Goal: Find specific page/section: Find specific page/section

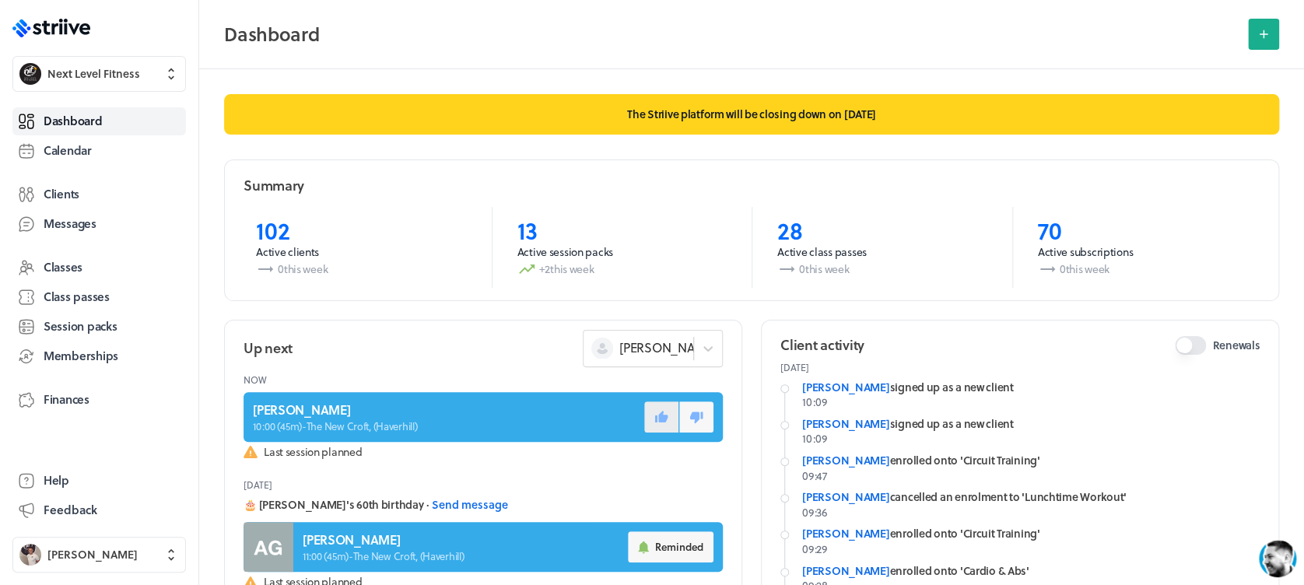
click at [654, 418] on icon at bounding box center [661, 417] width 14 height 14
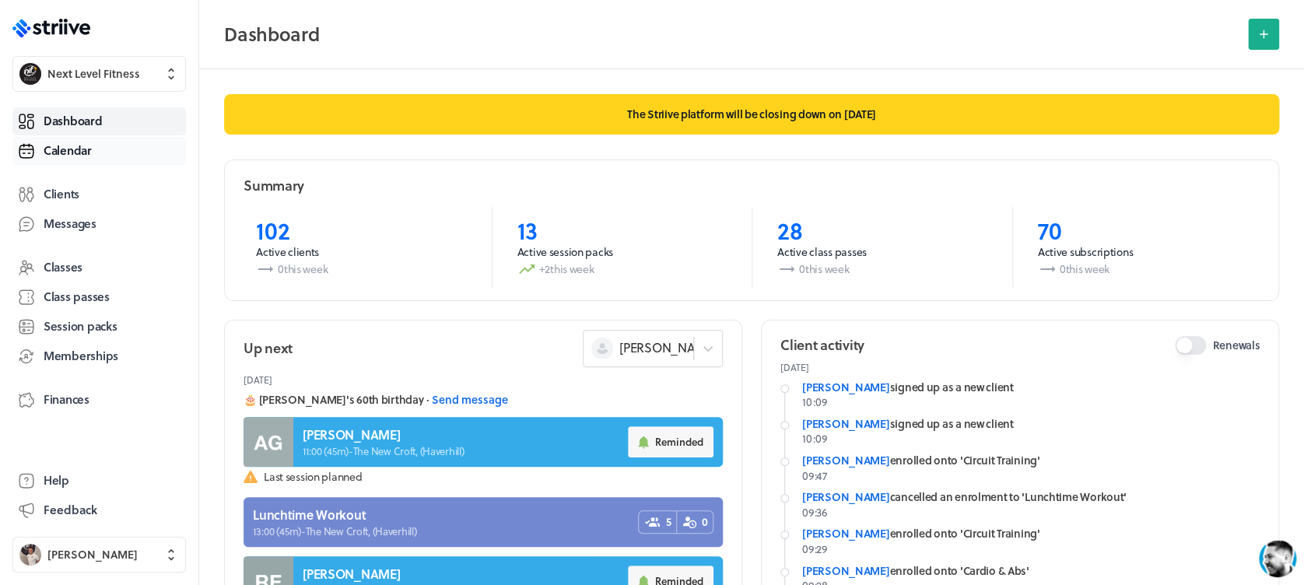
click at [100, 152] on link "Calendar" at bounding box center [98, 151] width 173 height 28
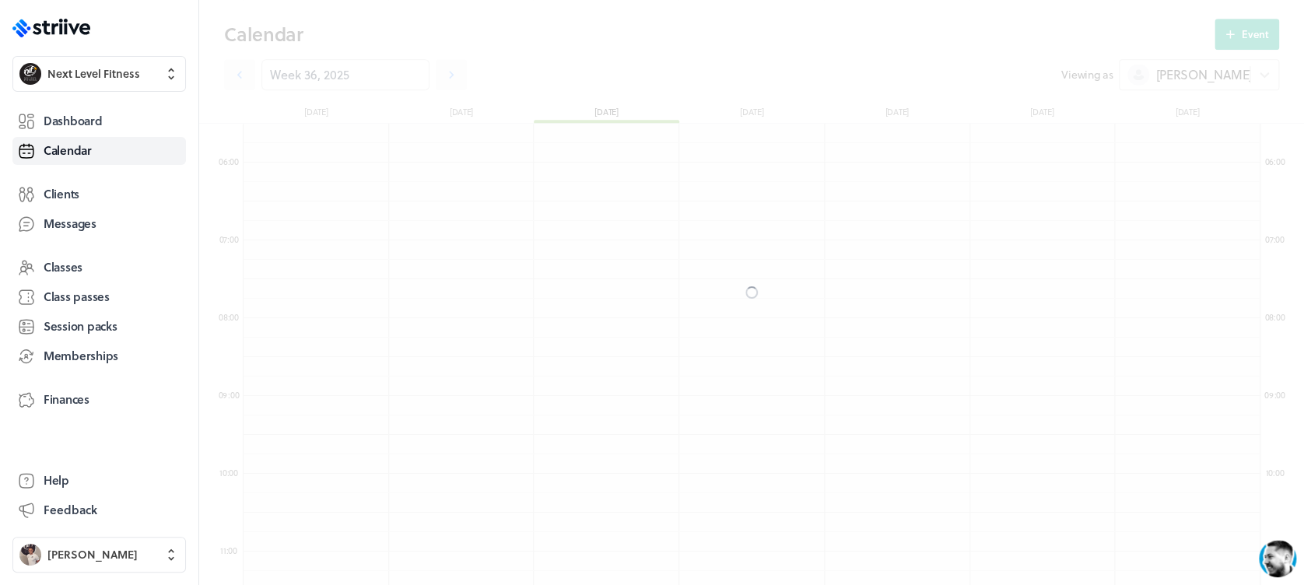
scroll to position [1867, 1016]
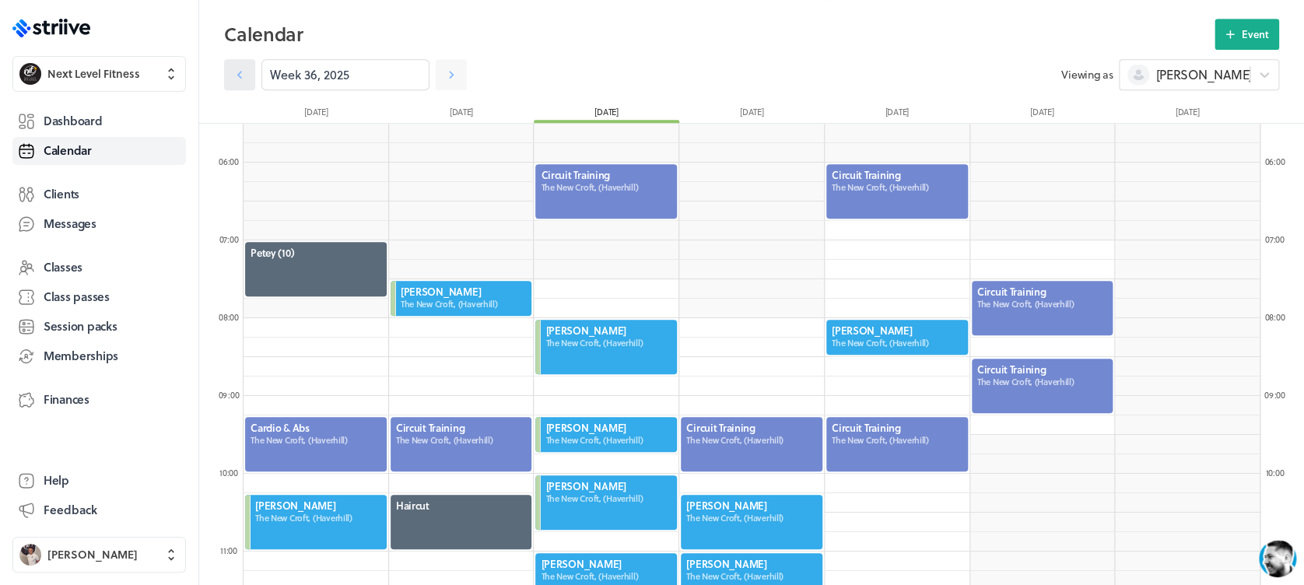
click at [240, 69] on icon at bounding box center [240, 75] width 16 height 16
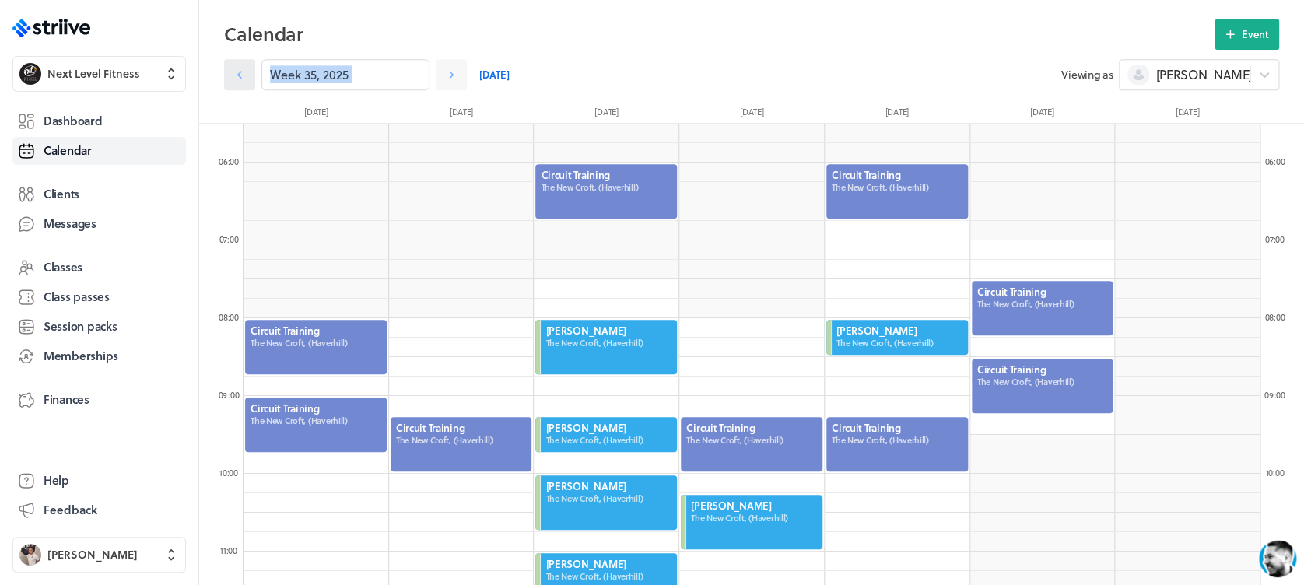
click at [240, 69] on icon at bounding box center [240, 75] width 16 height 16
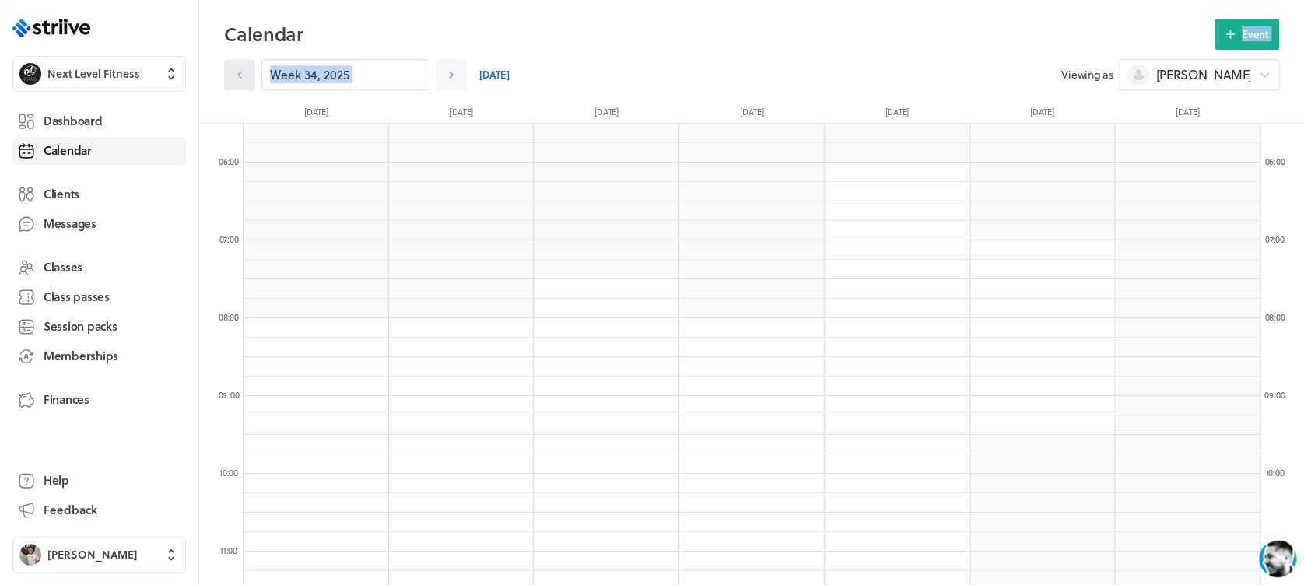
click at [240, 69] on icon at bounding box center [240, 75] width 16 height 16
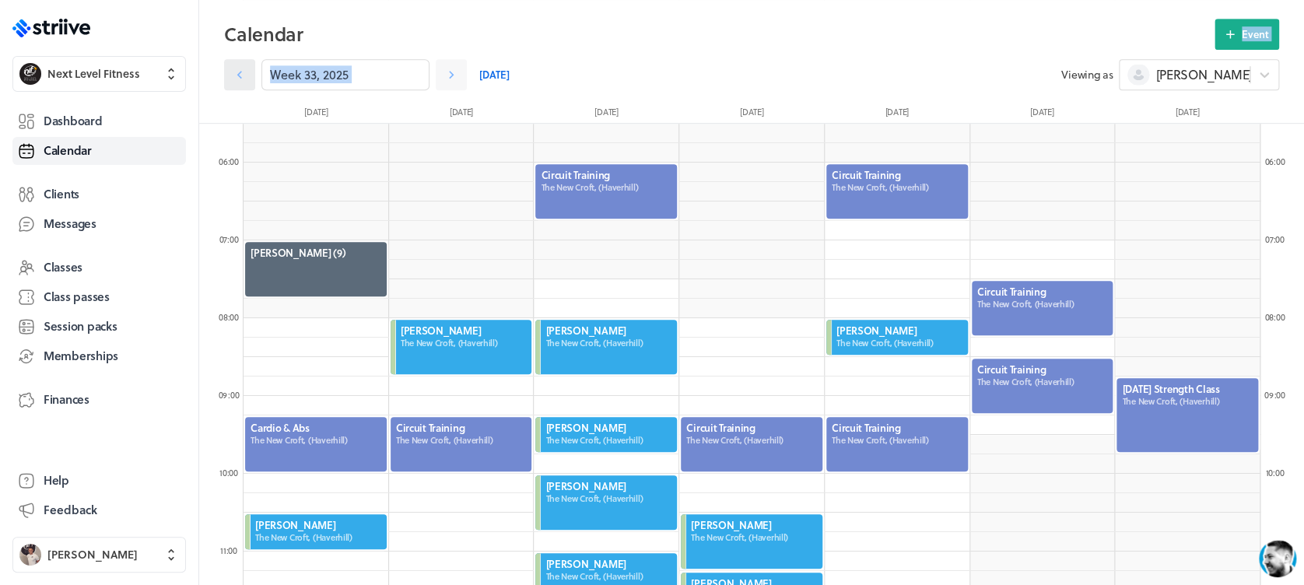
click at [240, 69] on icon at bounding box center [240, 75] width 16 height 16
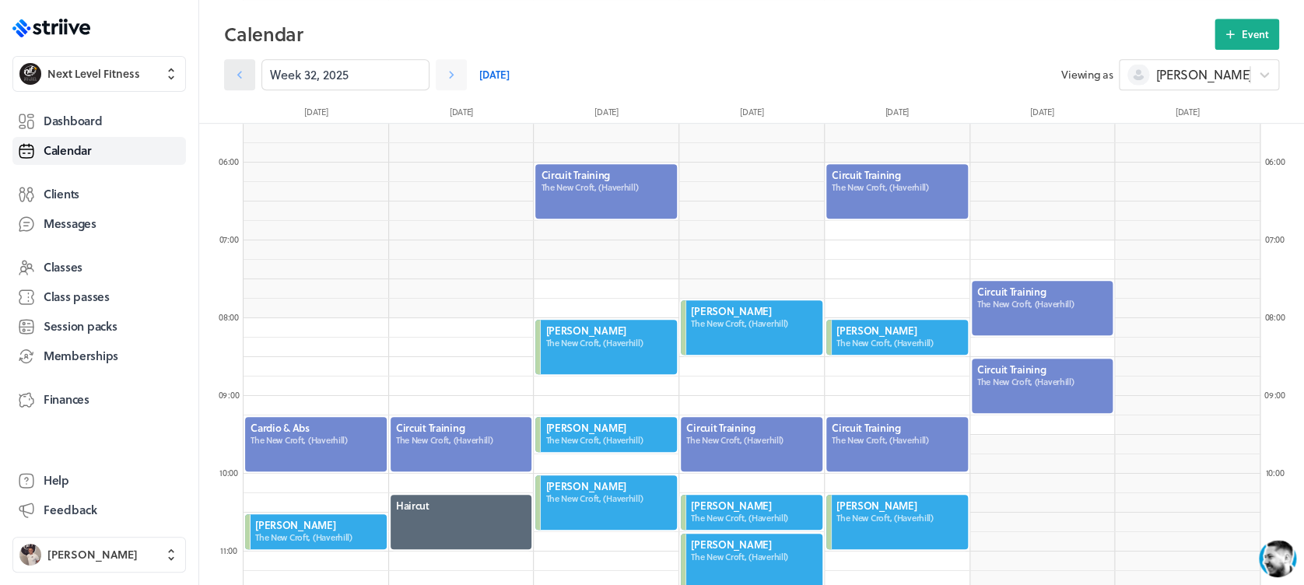
click at [240, 69] on icon at bounding box center [240, 75] width 16 height 16
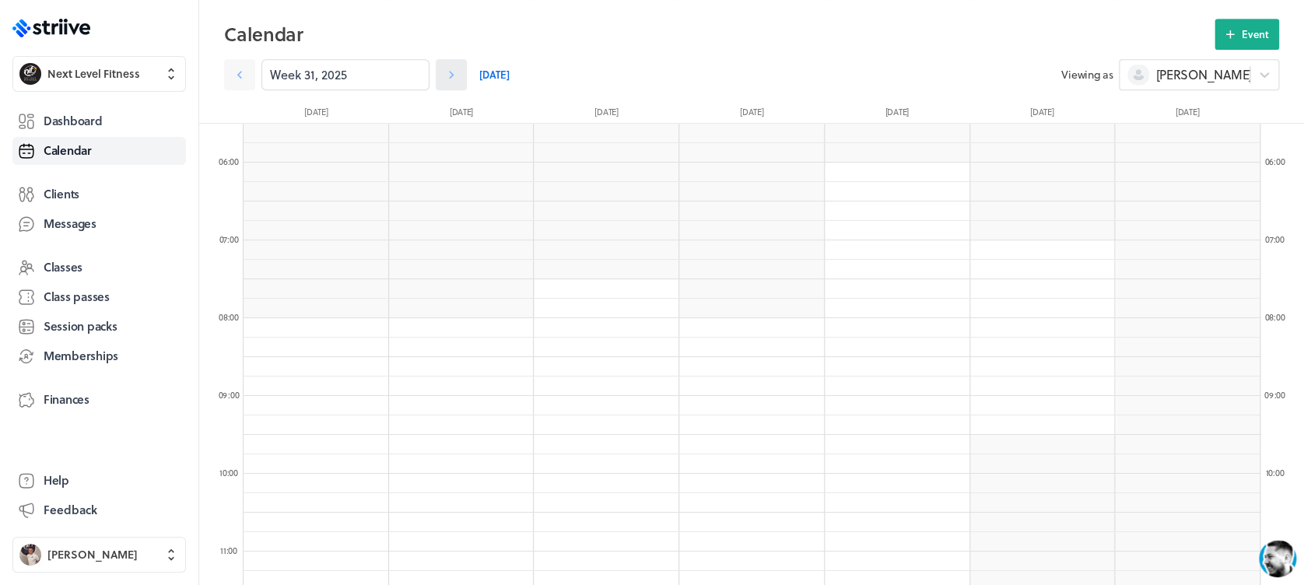
click at [444, 75] on link at bounding box center [451, 74] width 31 height 31
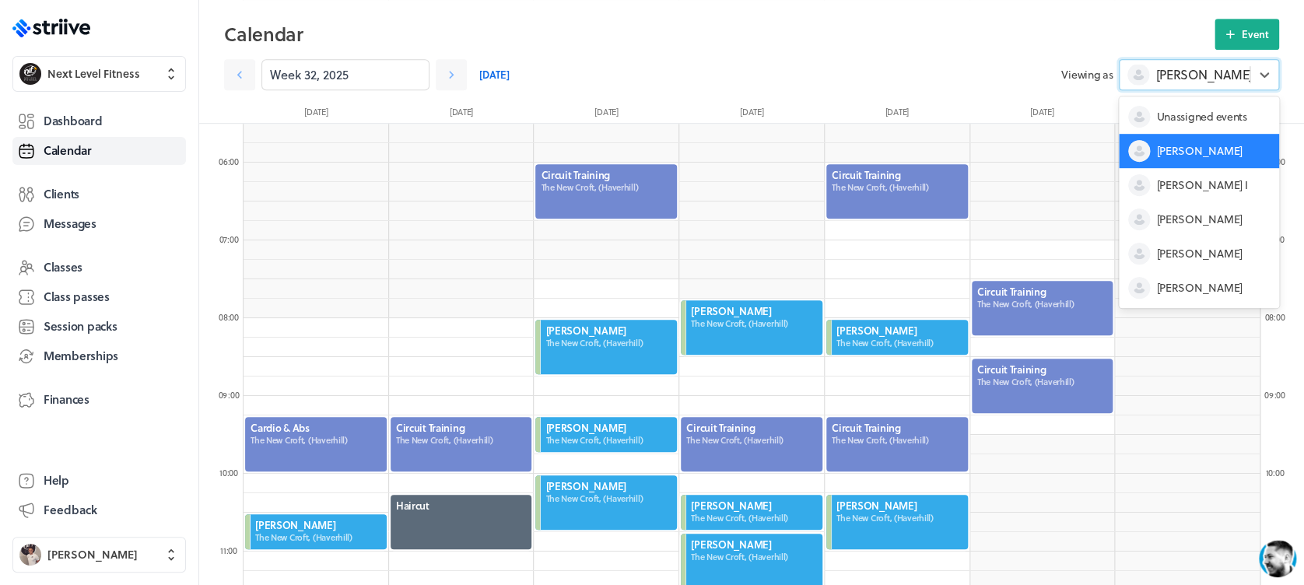
click at [1177, 68] on span "[PERSON_NAME]" at bounding box center [1203, 74] width 96 height 17
click at [1198, 214] on div "[PERSON_NAME]" at bounding box center [1199, 219] width 160 height 34
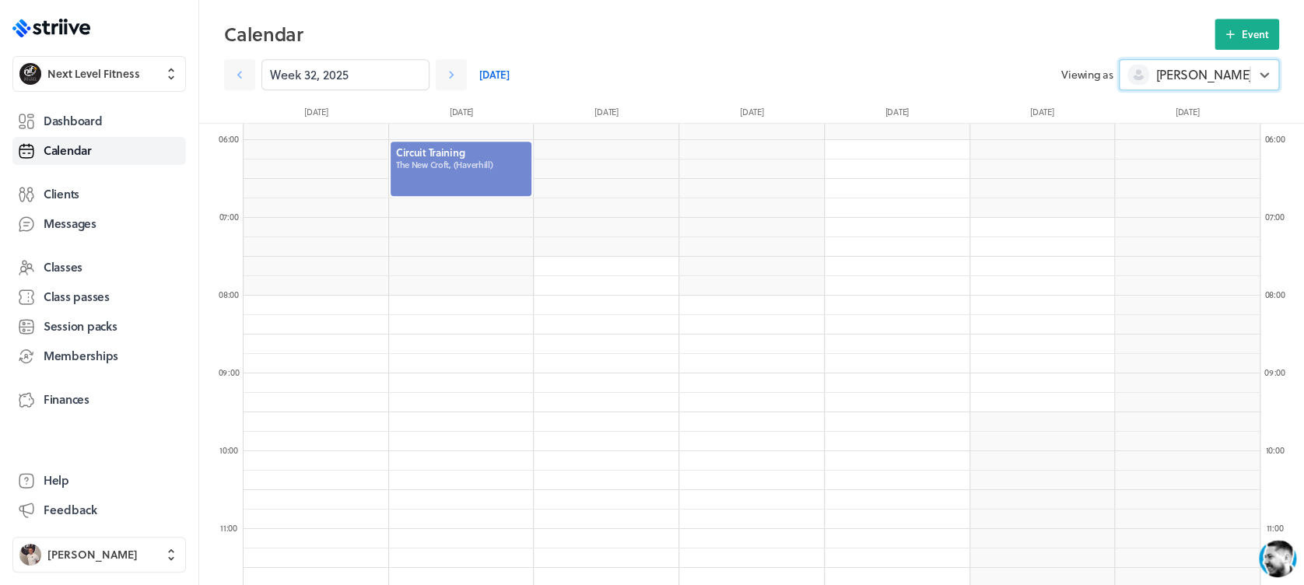
scroll to position [448, 0]
click at [436, 63] on link at bounding box center [451, 74] width 31 height 31
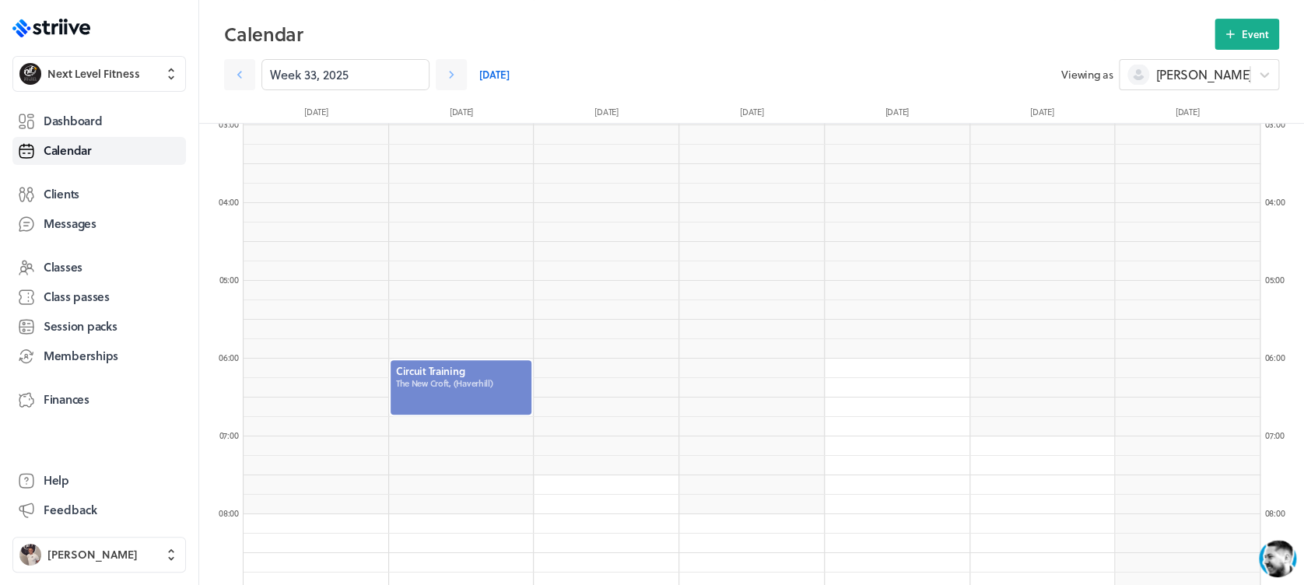
scroll to position [249, 0]
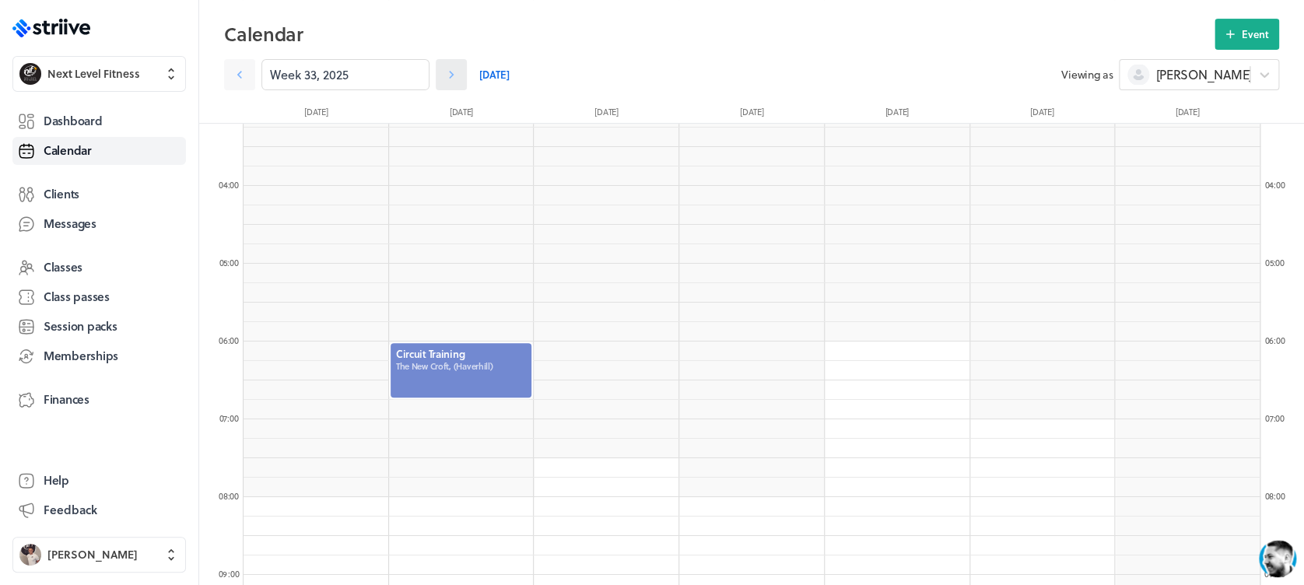
click at [449, 73] on icon at bounding box center [451, 75] width 5 height 8
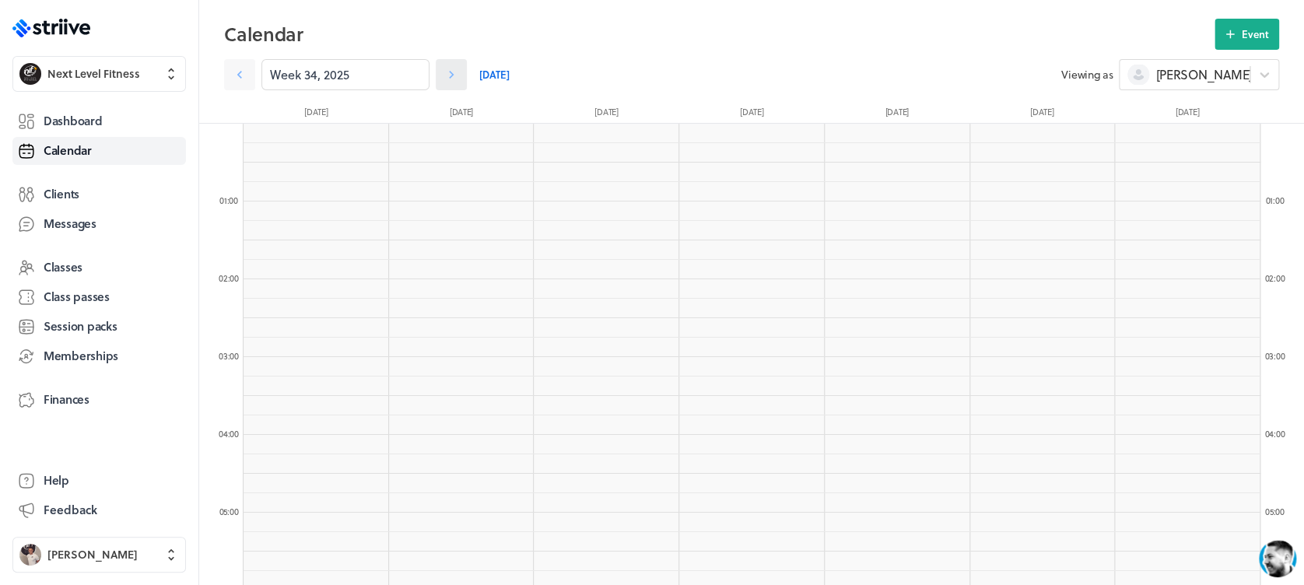
click at [443, 72] on icon at bounding box center [451, 75] width 16 height 16
click at [443, 75] on icon at bounding box center [451, 75] width 16 height 16
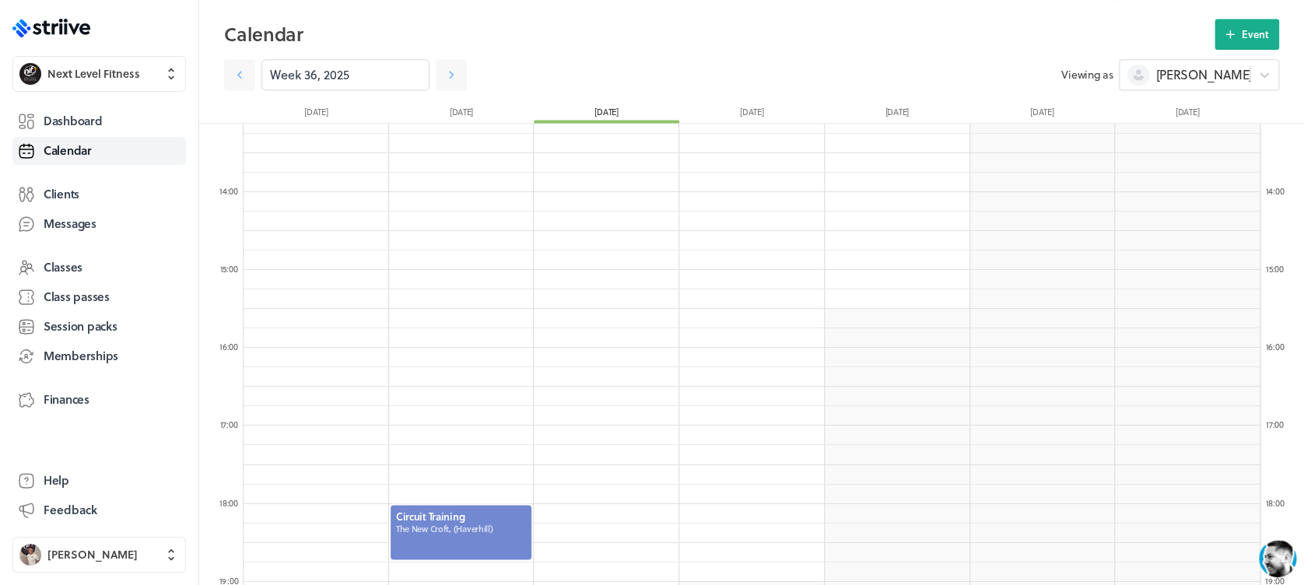
scroll to position [1052, 0]
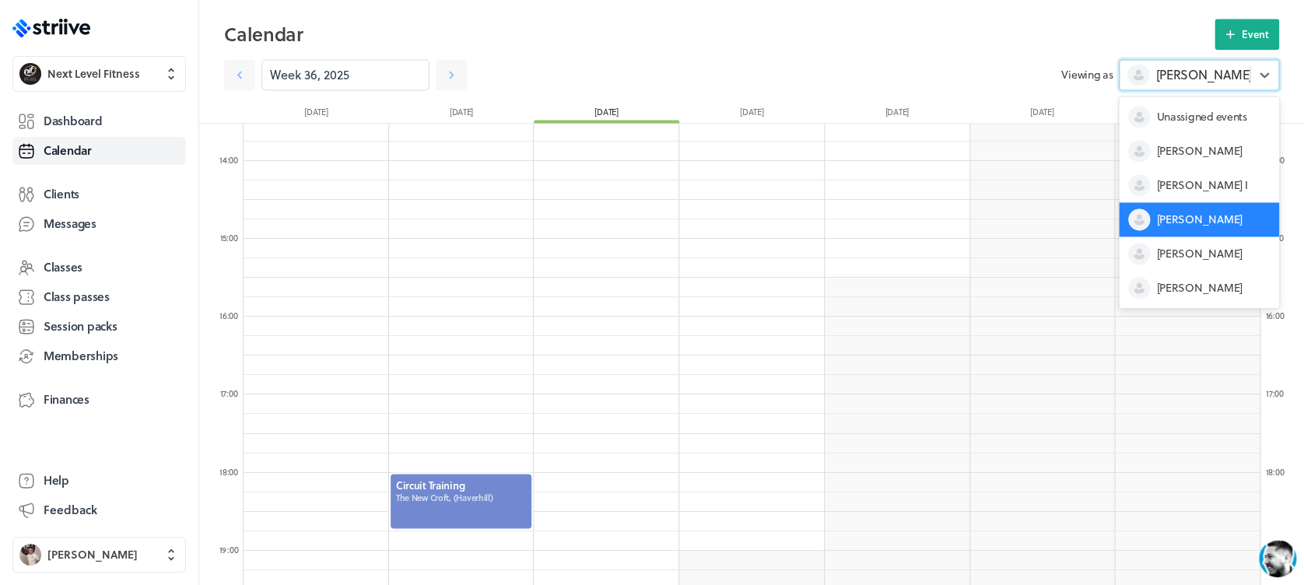
click at [1206, 87] on div "[PERSON_NAME]" at bounding box center [1199, 74] width 160 height 31
click at [1189, 290] on span "[PERSON_NAME]" at bounding box center [1199, 288] width 86 height 16
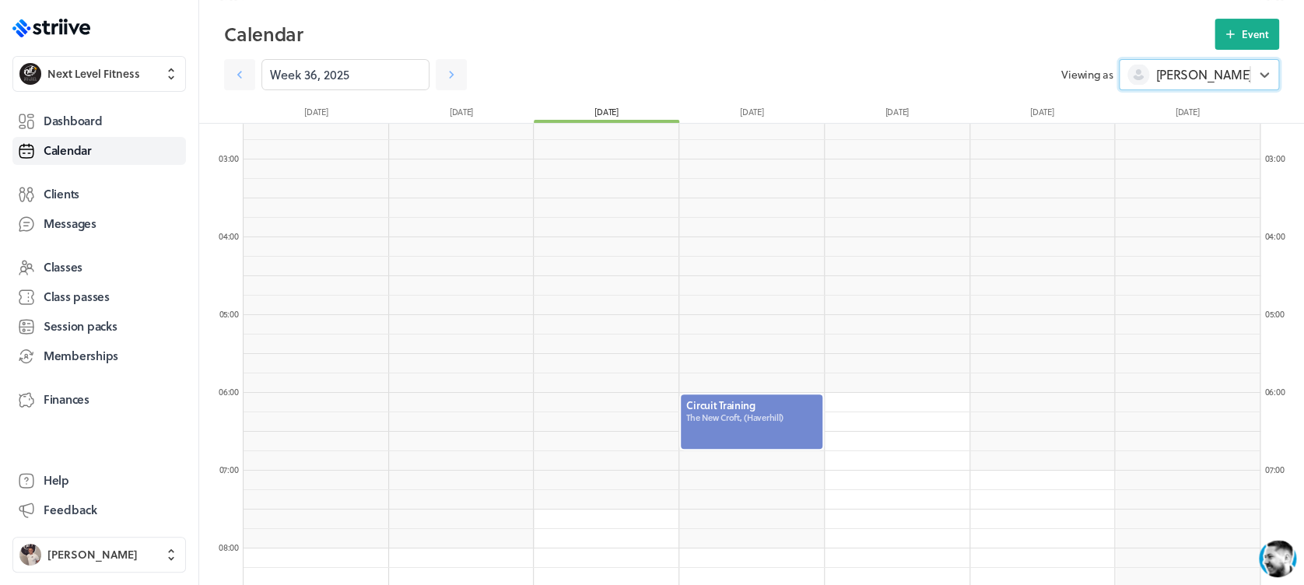
scroll to position [177, 0]
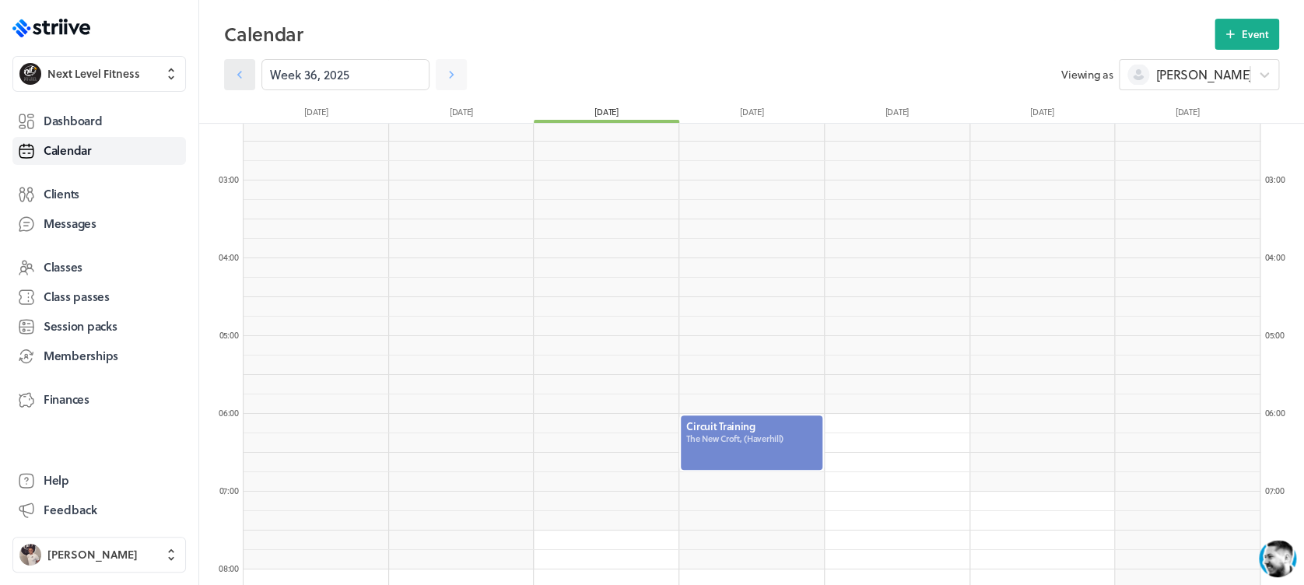
click at [233, 80] on icon at bounding box center [240, 75] width 16 height 16
click at [234, 80] on icon at bounding box center [240, 75] width 16 height 16
click at [235, 80] on icon at bounding box center [240, 75] width 16 height 16
click at [443, 70] on icon at bounding box center [451, 75] width 16 height 16
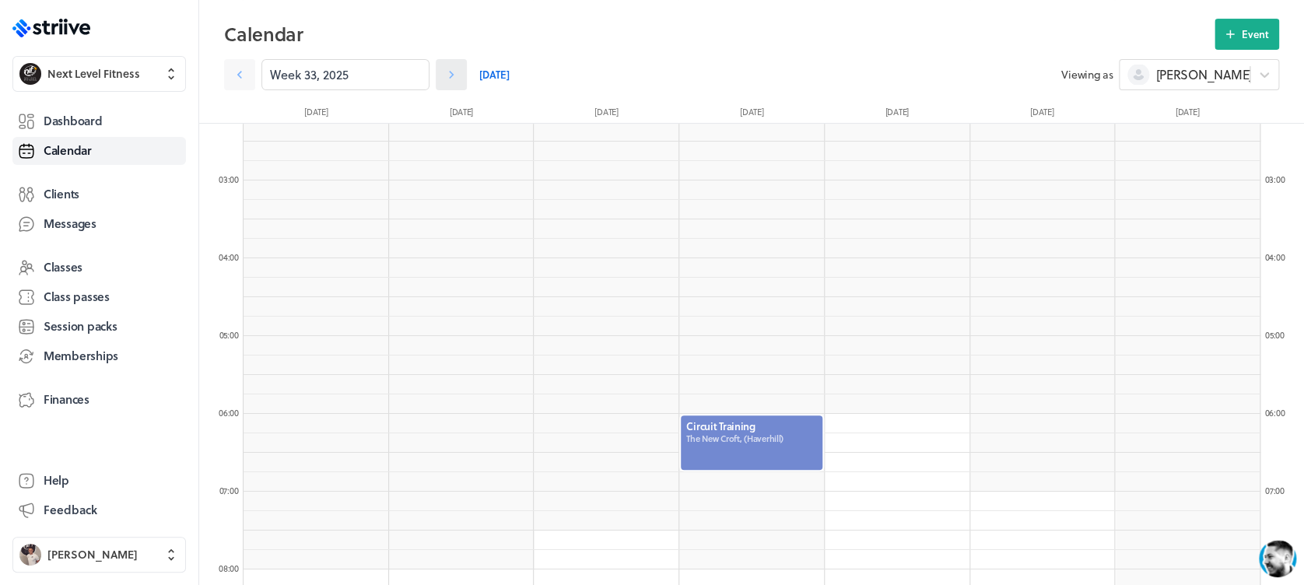
click at [443, 70] on icon at bounding box center [451, 75] width 16 height 16
click at [86, 114] on span "Dashboard" at bounding box center [73, 121] width 58 height 16
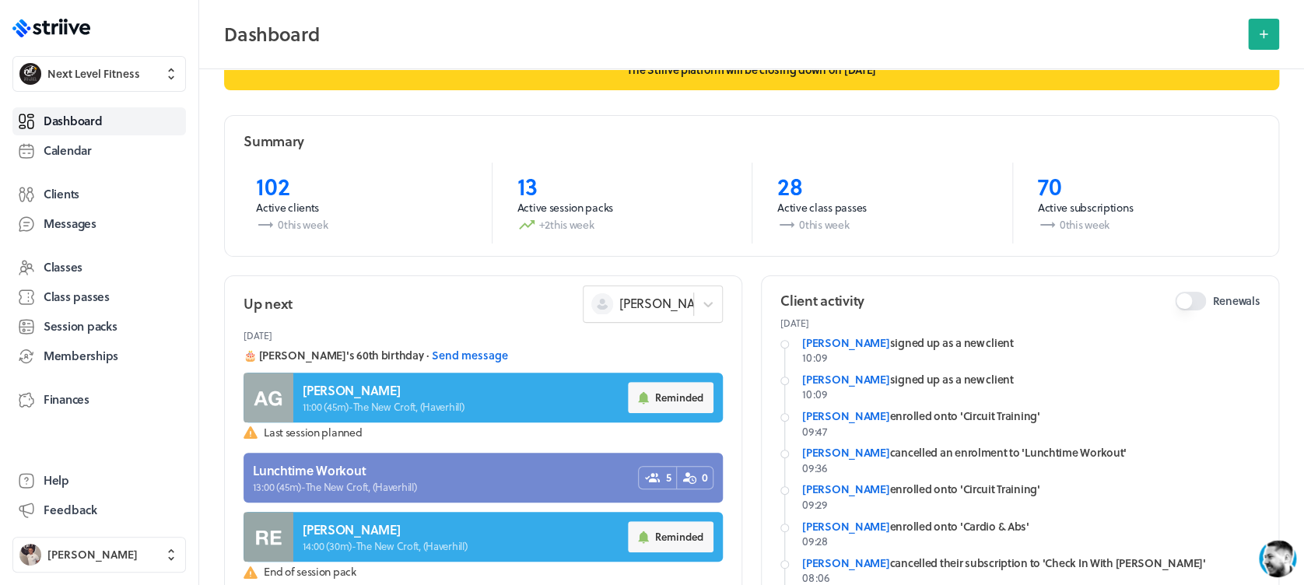
scroll to position [37, 0]
